Goal: Transaction & Acquisition: Purchase product/service

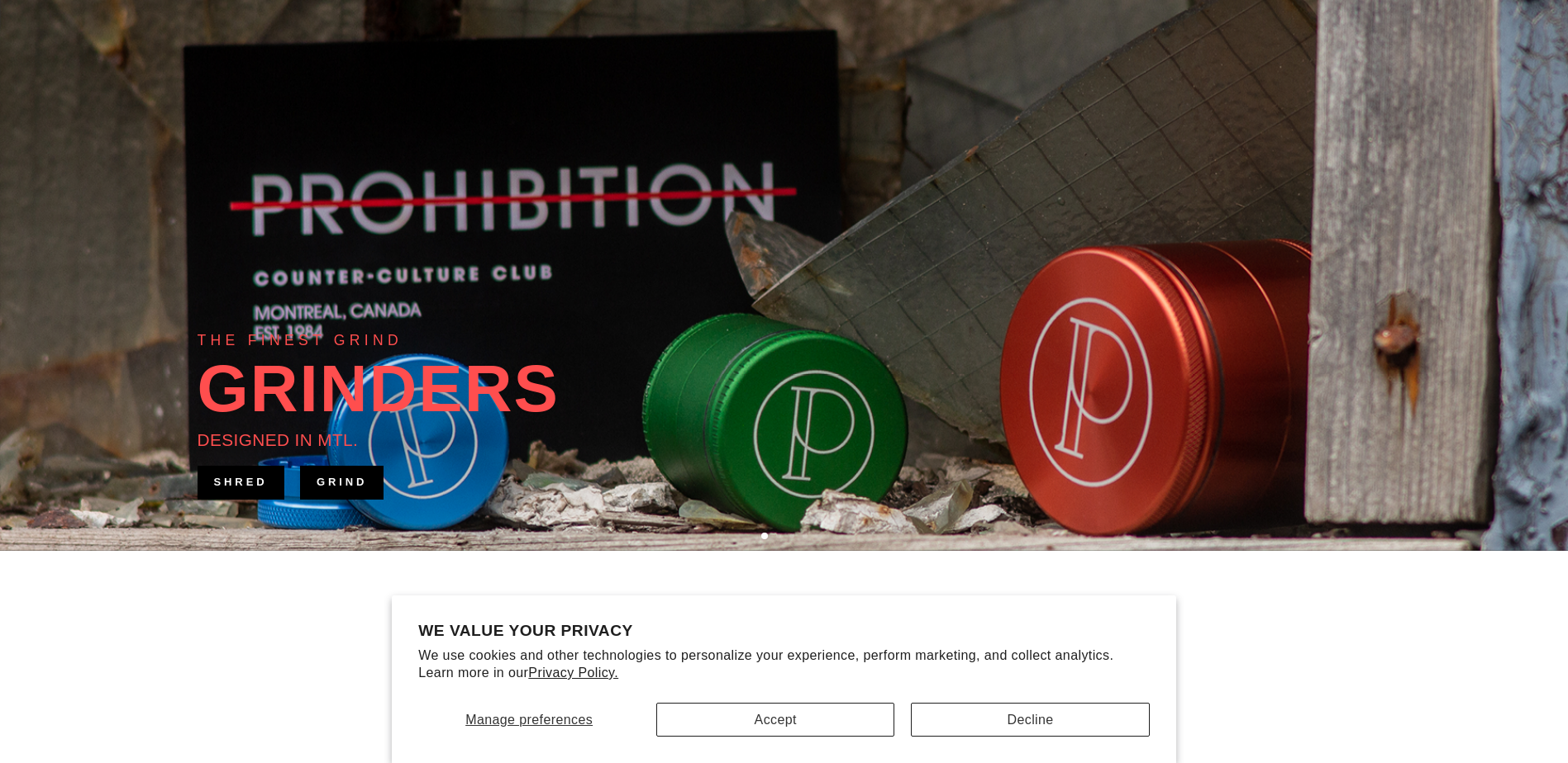
scroll to position [248, 0]
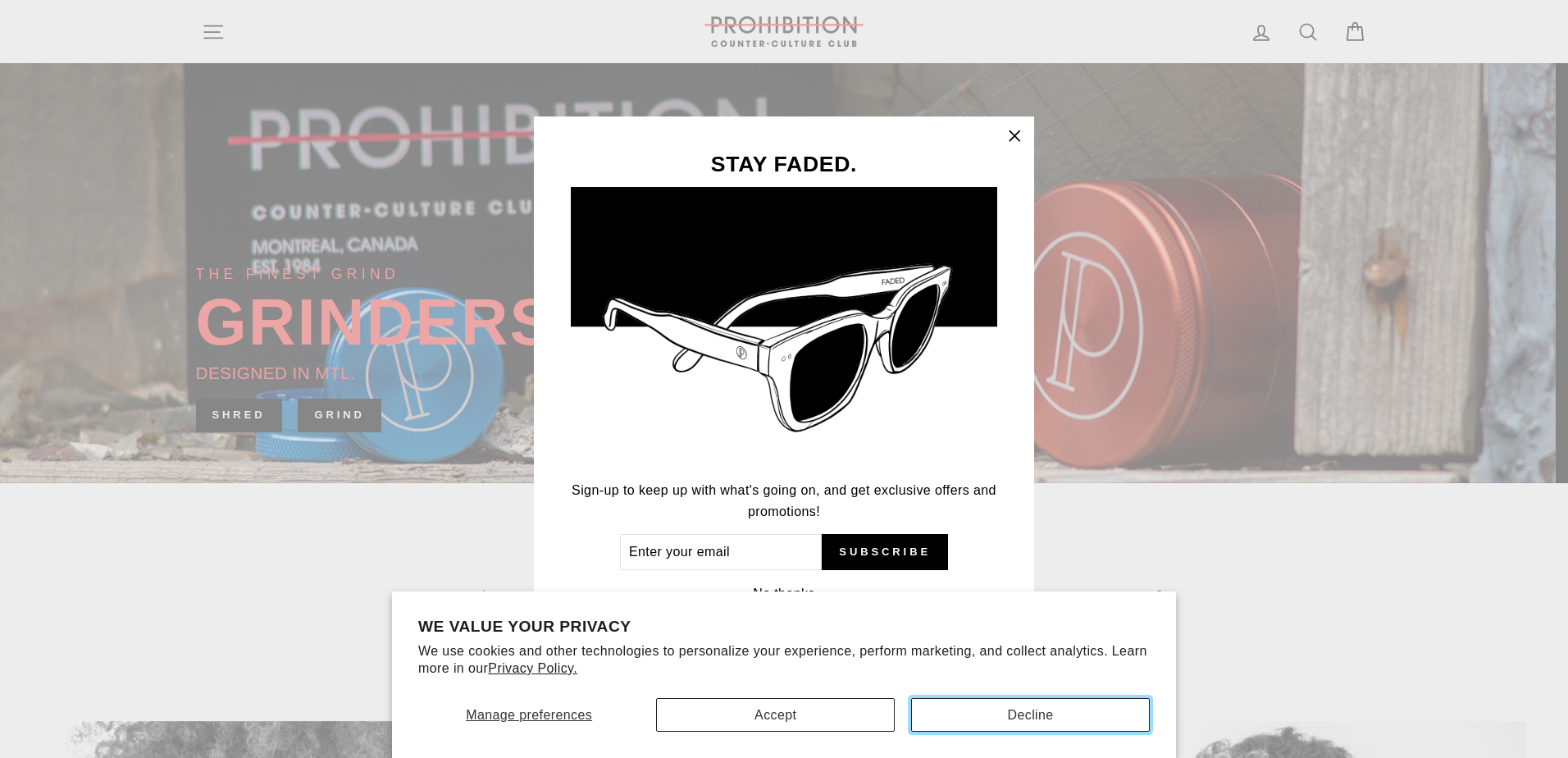
click at [939, 715] on button "Decline" at bounding box center [1031, 715] width 239 height 33
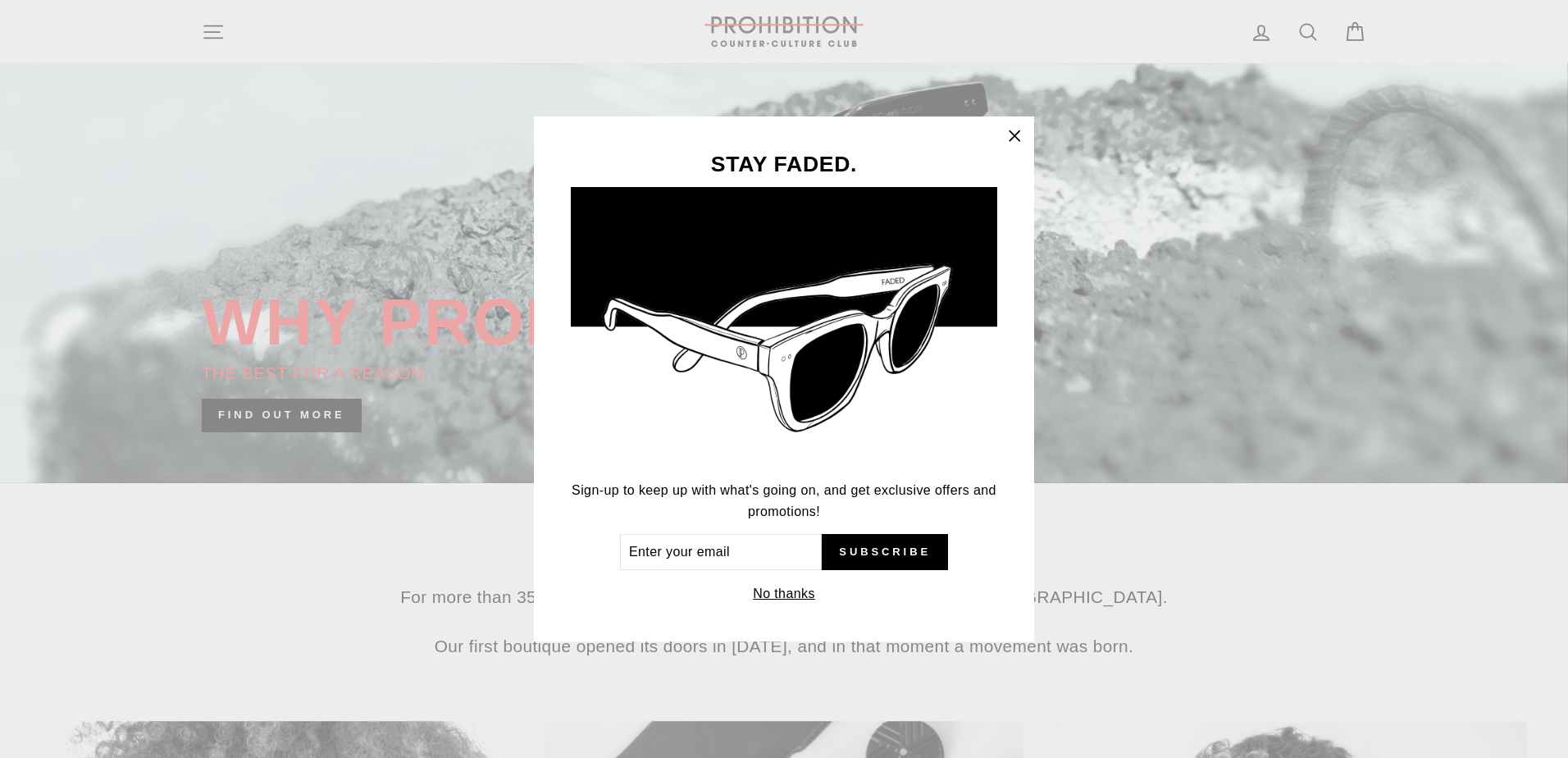
click at [1016, 134] on icon "button" at bounding box center [1014, 136] width 23 height 23
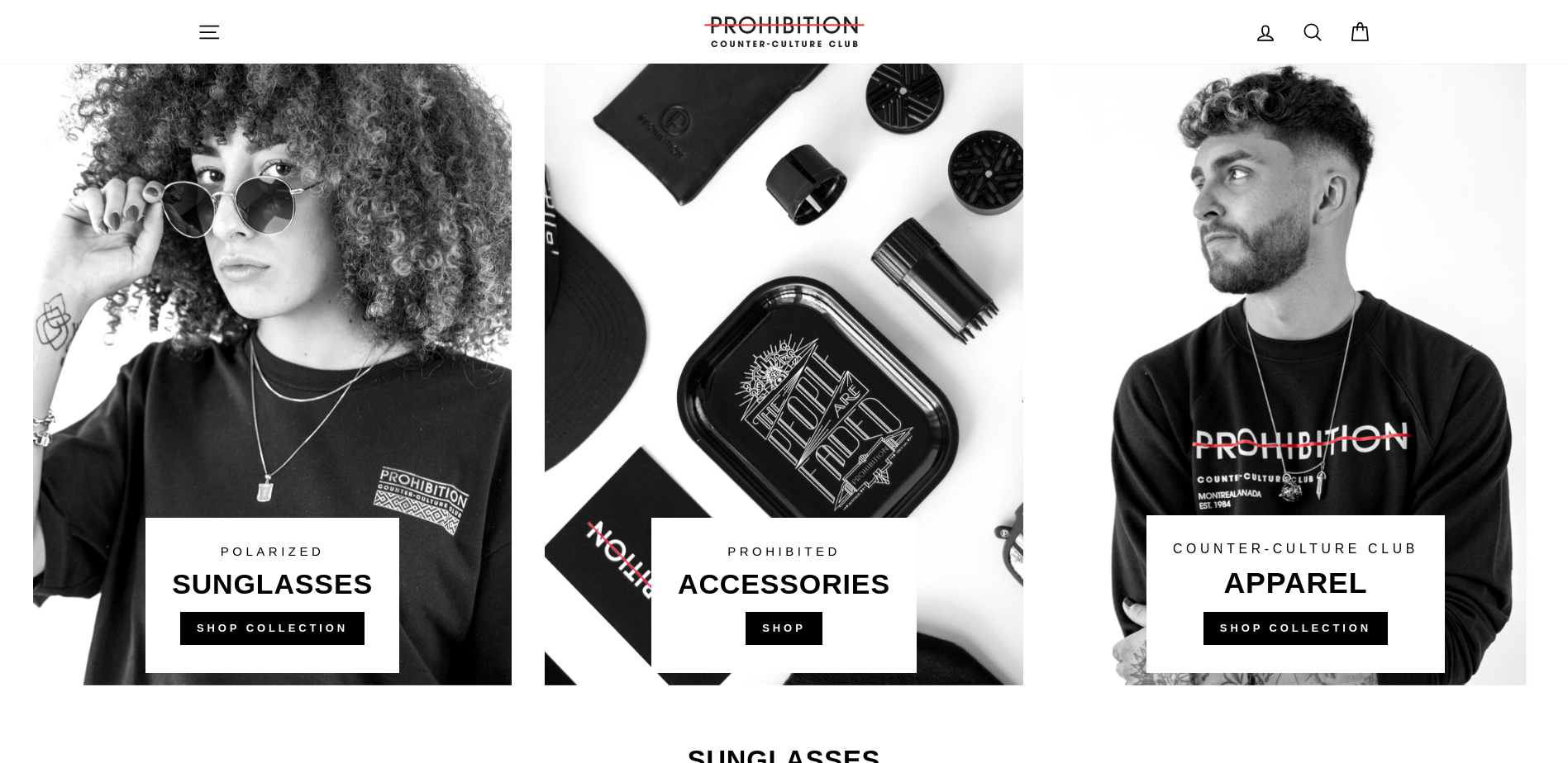
scroll to position [908, 0]
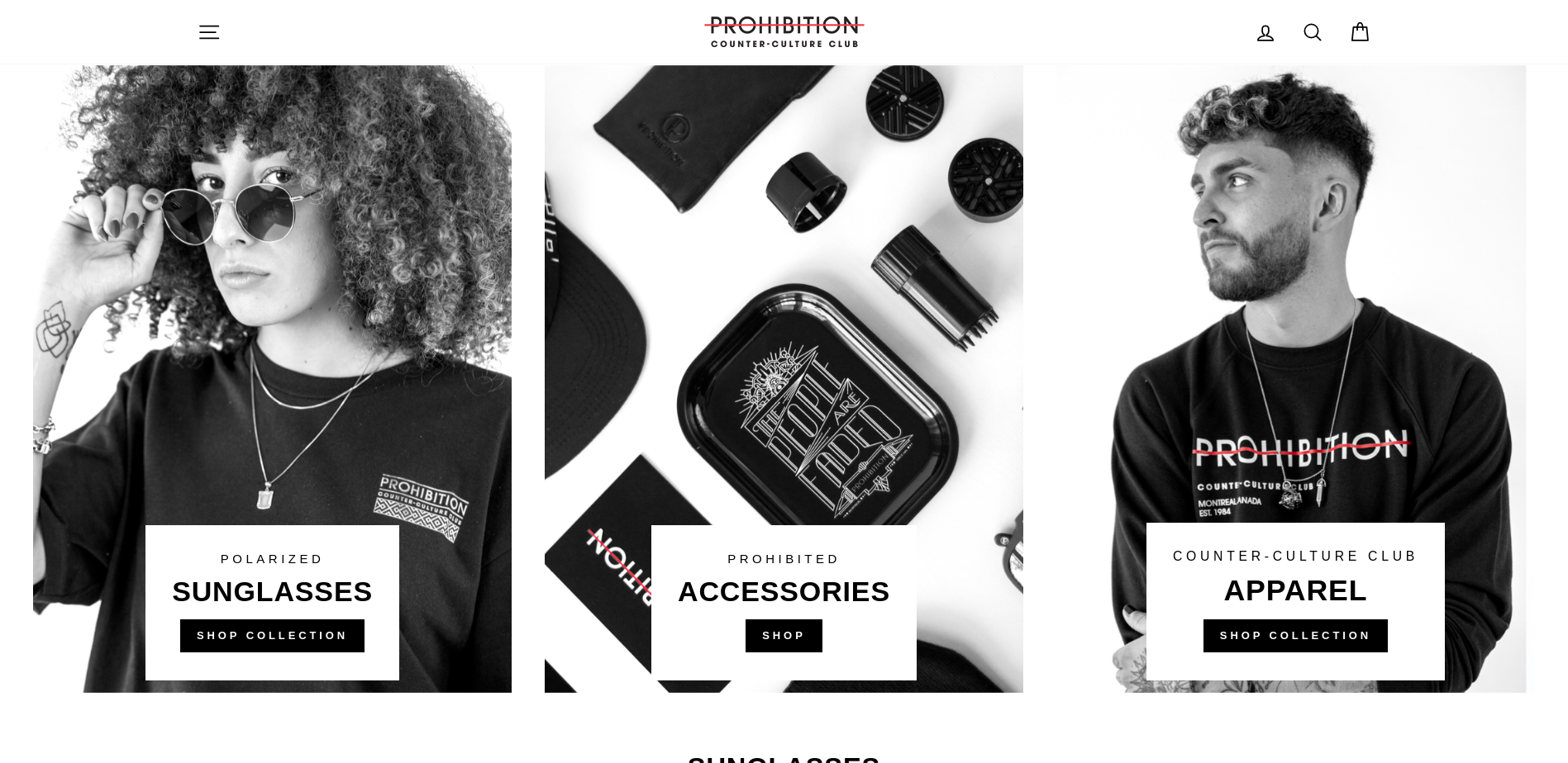
click at [791, 550] on link at bounding box center [783, 379] width 478 height 628
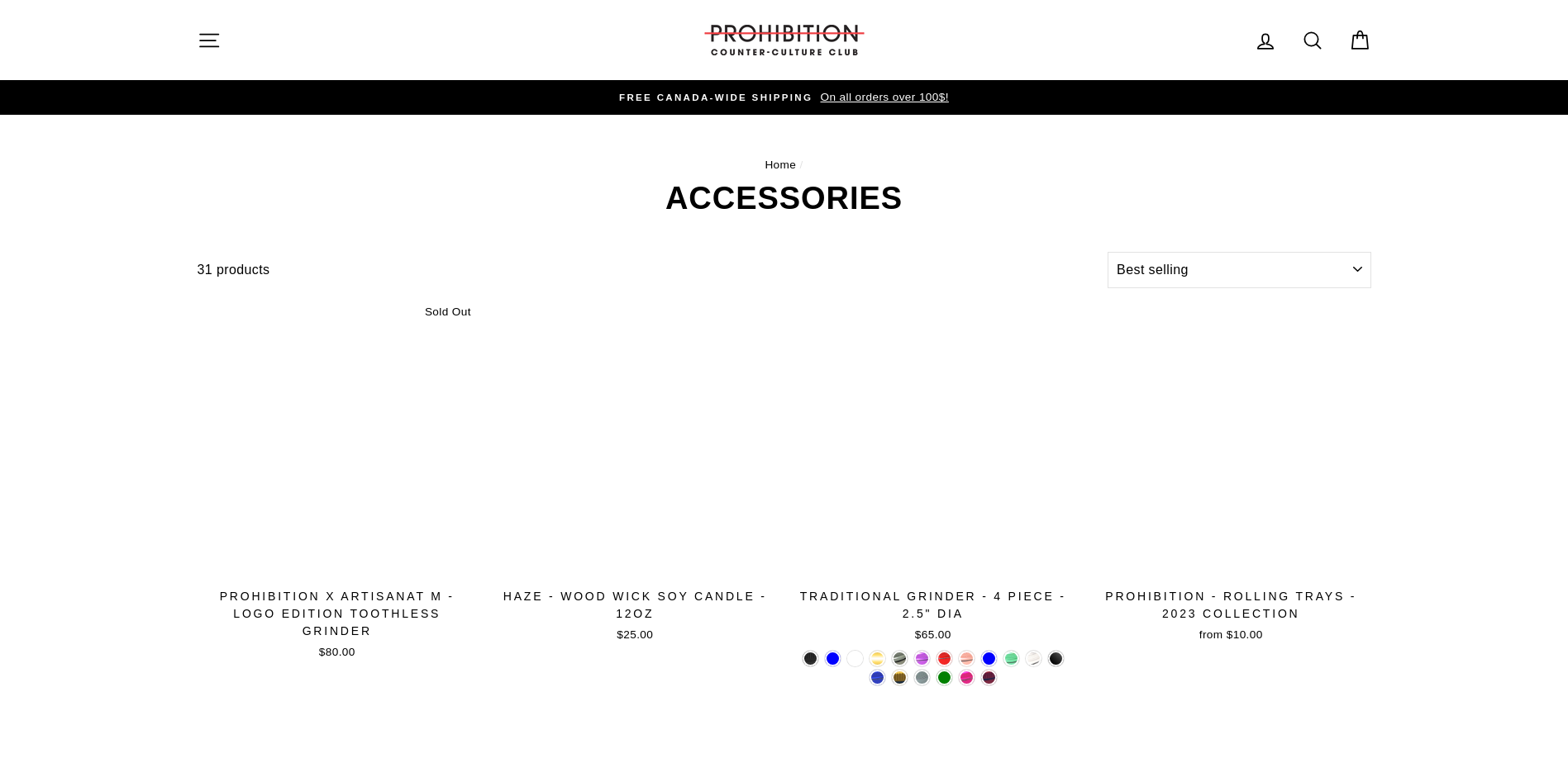
select select "best-selling"
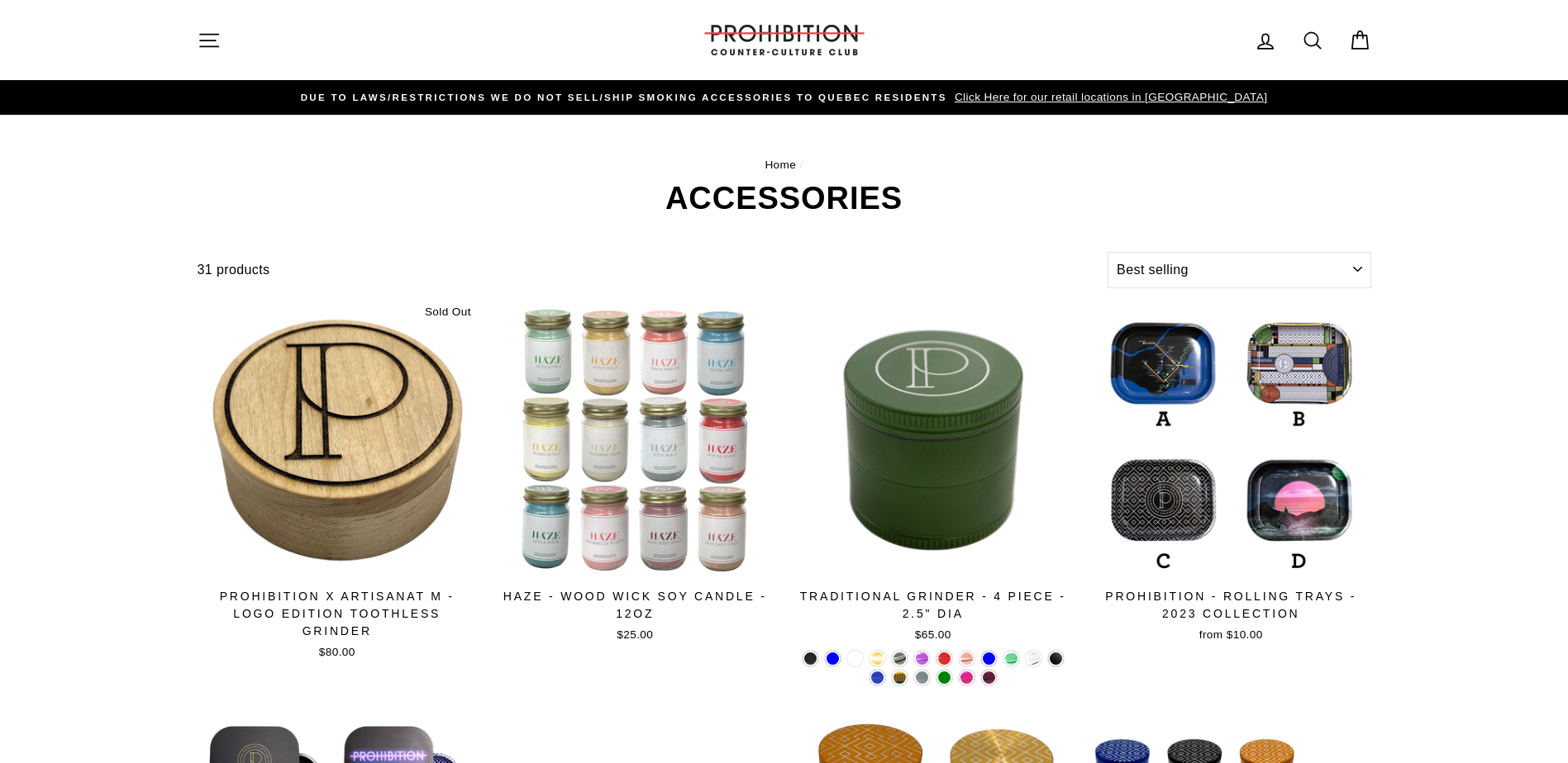
click at [1313, 41] on icon at bounding box center [1313, 40] width 23 height 23
drag, startPoint x: 329, startPoint y: 35, endPoint x: 242, endPoint y: 40, distance: 87.1
click at [242, 40] on input "hemp wick" at bounding box center [777, 39] width 1089 height 55
click at [694, 51] on input "hemp wick" at bounding box center [777, 39] width 1089 height 55
type input "hemp wick"
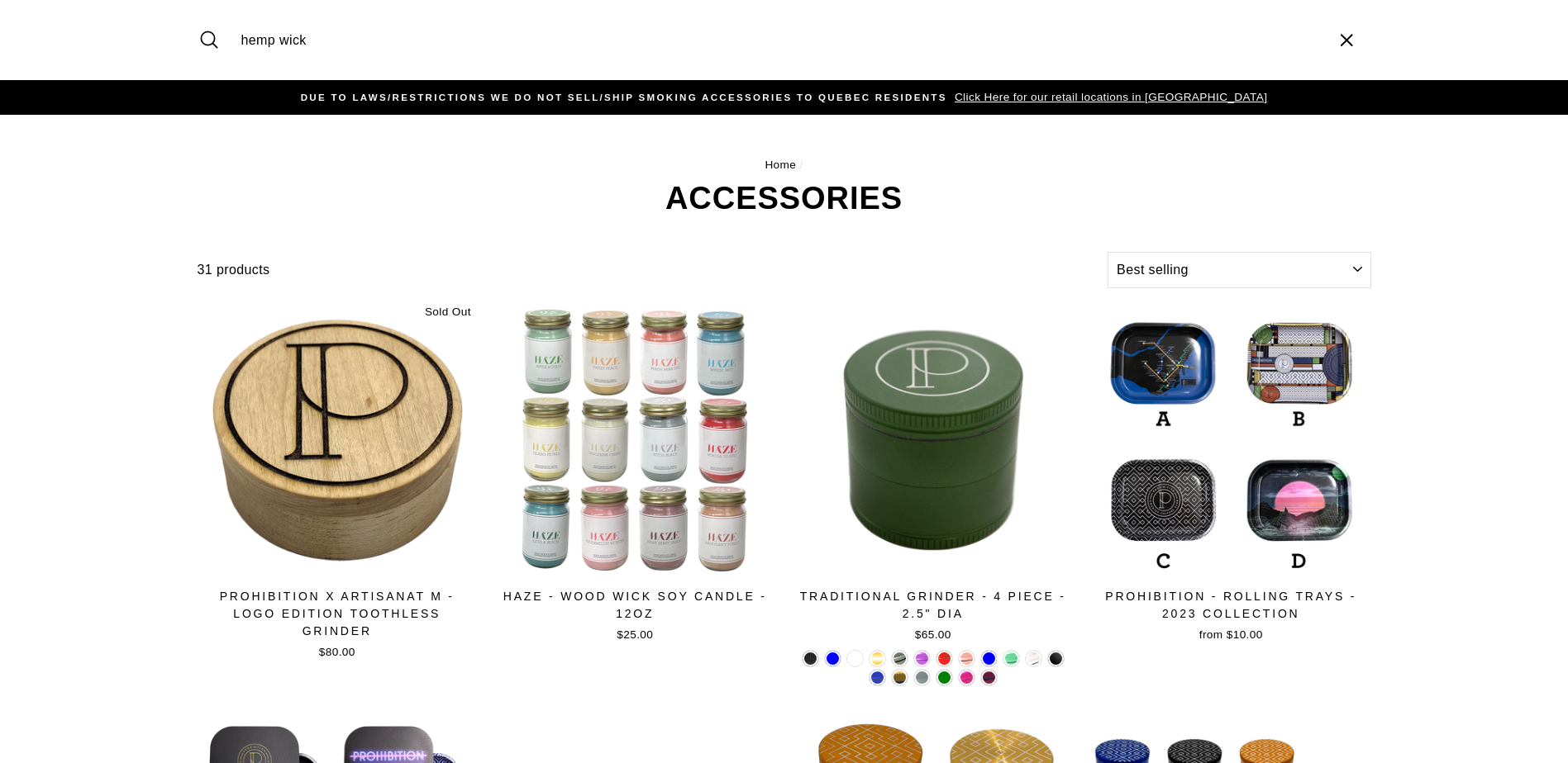
click at [198, 12] on button "Search" at bounding box center [215, 39] width 35 height 55
